Goal: Find specific page/section: Find specific page/section

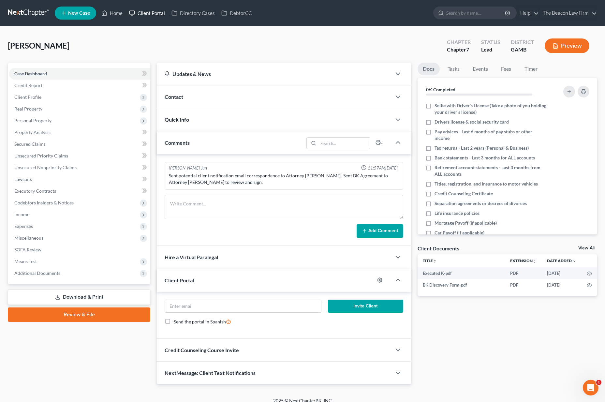
click at [160, 16] on link "Client Portal" at bounding box center [147, 13] width 42 height 12
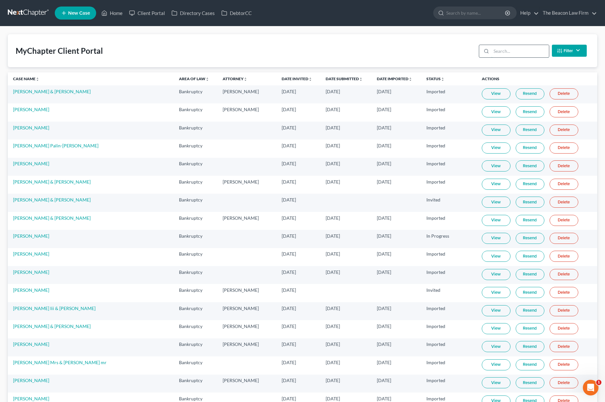
click at [504, 53] on input "search" at bounding box center [520, 51] width 58 height 12
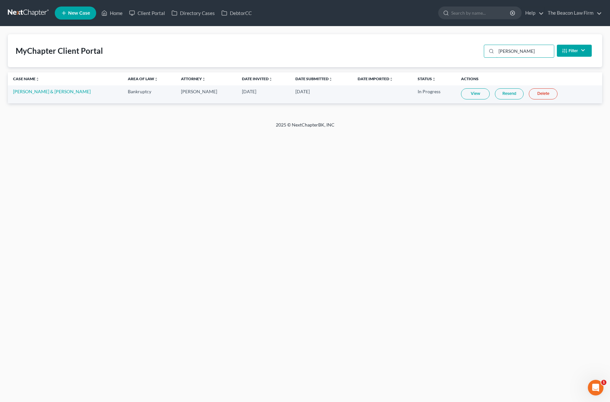
type input "[PERSON_NAME]"
click at [464, 93] on link "View" at bounding box center [475, 93] width 29 height 11
click at [39, 16] on link at bounding box center [29, 13] width 42 height 12
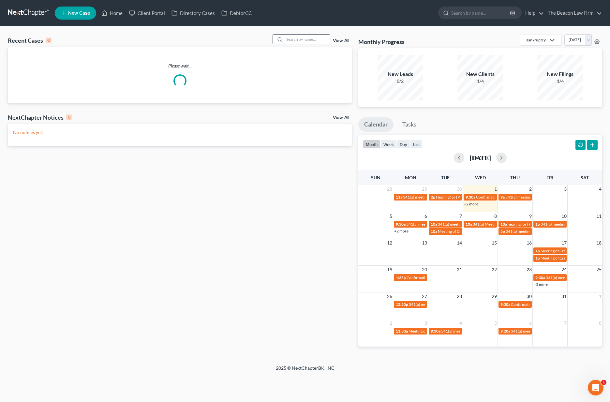
click at [294, 41] on input "search" at bounding box center [307, 39] width 46 height 9
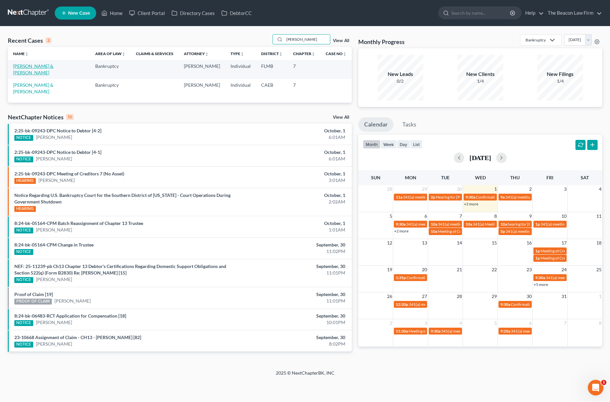
type input "doyle"
click at [47, 66] on link "[PERSON_NAME] & [PERSON_NAME]" at bounding box center [33, 69] width 40 height 12
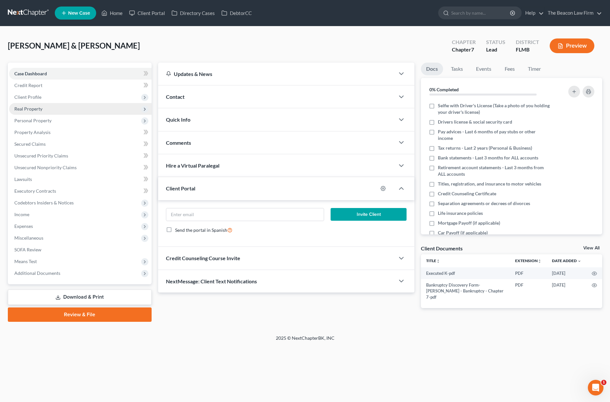
click at [55, 109] on span "Real Property" at bounding box center [80, 109] width 142 height 12
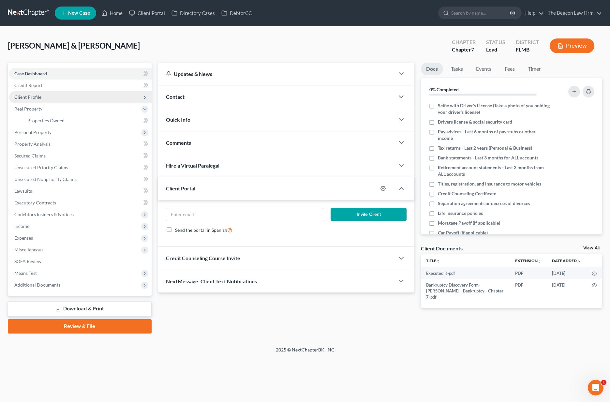
click at [45, 97] on span "Client Profile" at bounding box center [80, 97] width 142 height 12
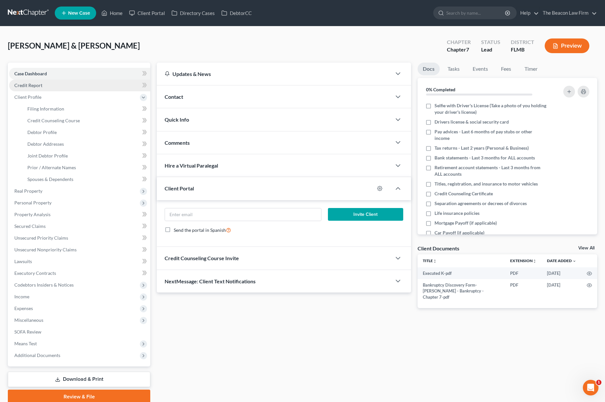
click at [49, 89] on link "Credit Report" at bounding box center [79, 86] width 141 height 12
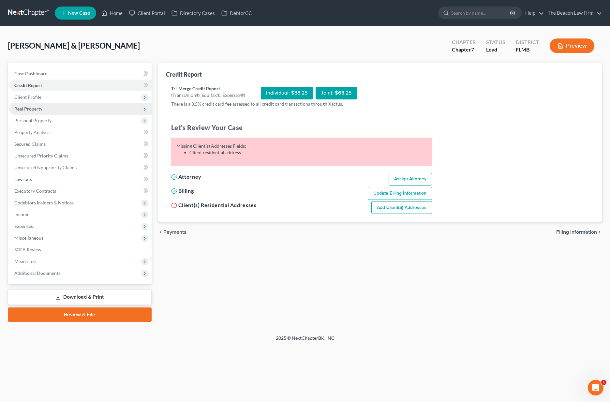
click at [44, 103] on span "Real Property" at bounding box center [80, 109] width 142 height 12
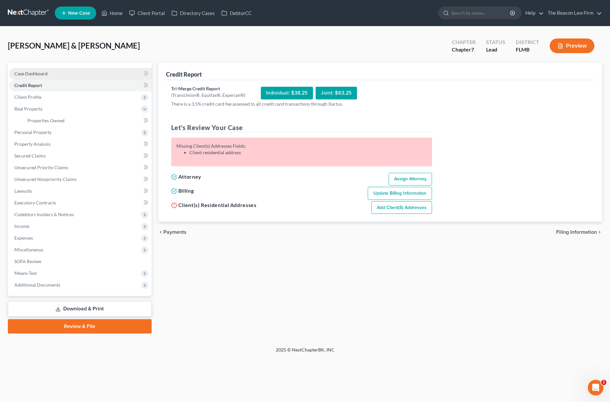
click at [27, 75] on span "Case Dashboard" at bounding box center [30, 74] width 33 height 6
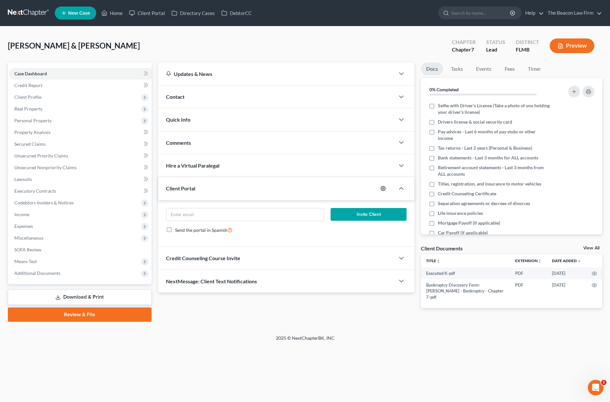
click at [384, 187] on icon "button" at bounding box center [382, 188] width 5 height 5
select select "2"
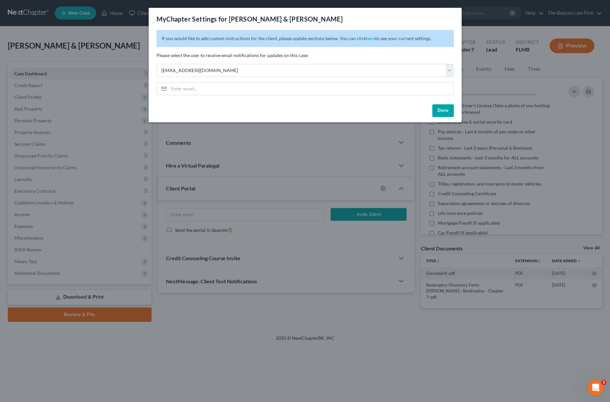
click at [444, 114] on button "Done" at bounding box center [443, 110] width 22 height 13
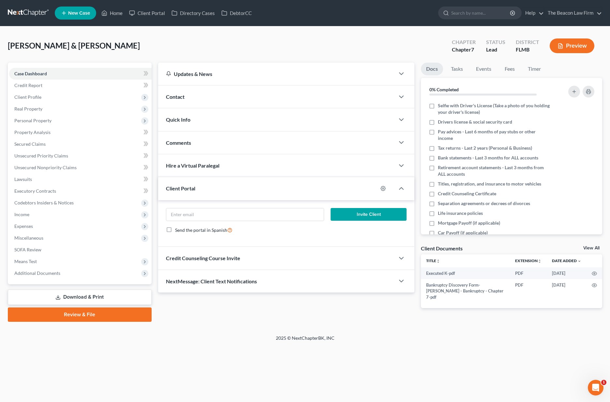
click at [198, 139] on div "Comments" at bounding box center [276, 142] width 237 height 22
